Goal: Task Accomplishment & Management: Manage account settings

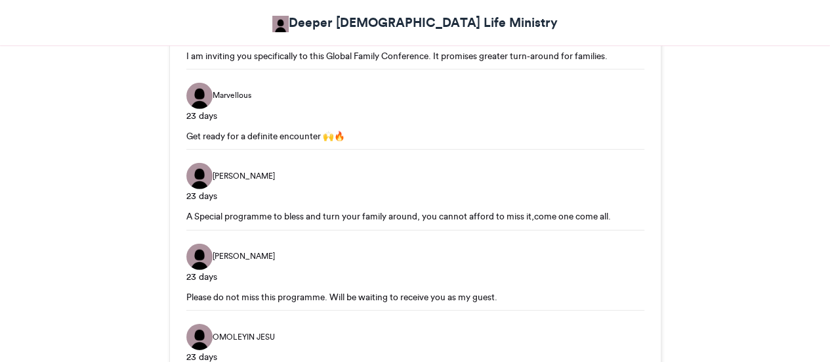
scroll to position [2240, 0]
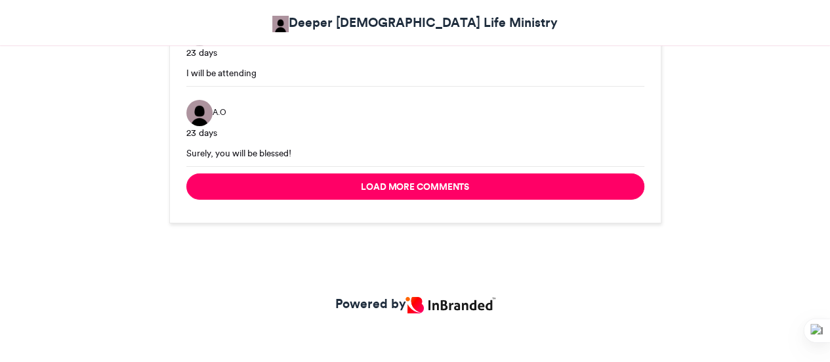
click at [434, 297] on img at bounding box center [449, 305] width 89 height 16
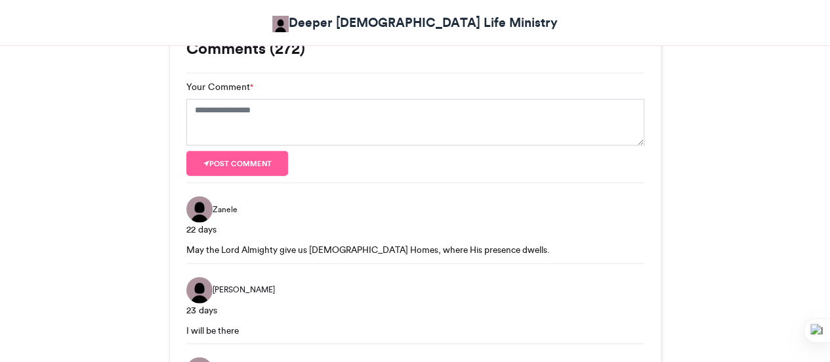
scroll to position [1321, 0]
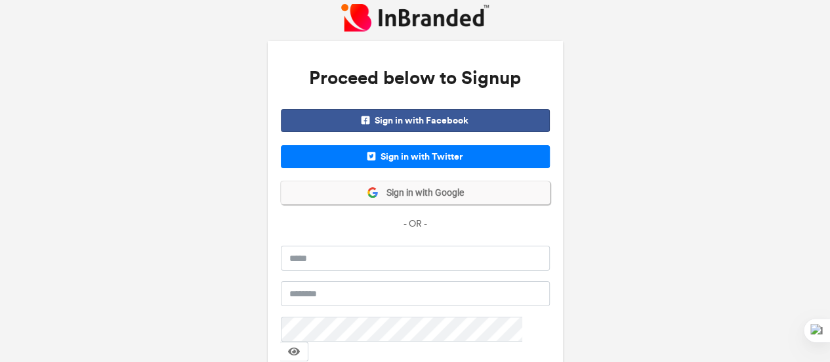
click at [397, 196] on span "Sign in with Google" at bounding box center [421, 192] width 85 height 13
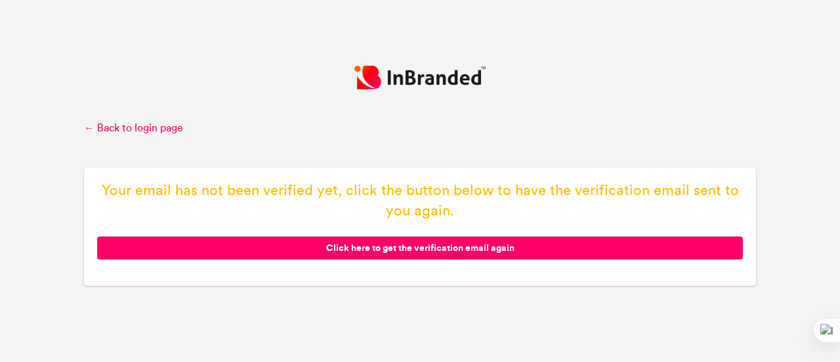
click at [361, 251] on span "Click here to get the verification email again" at bounding box center [420, 247] width 646 height 23
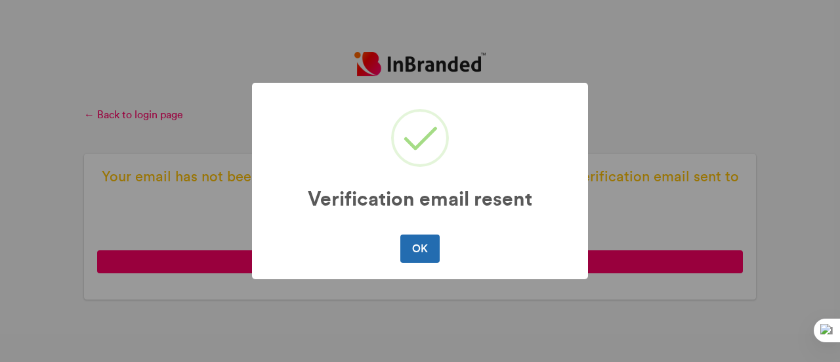
click at [421, 251] on button "OK" at bounding box center [419, 248] width 39 height 28
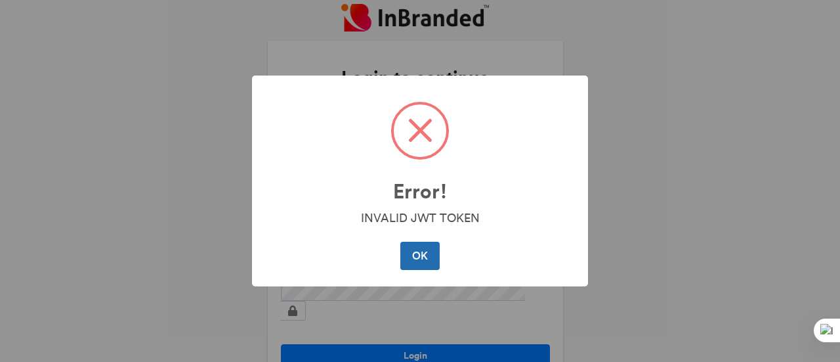
click at [416, 247] on button "OK" at bounding box center [419, 255] width 39 height 28
